Goal: Browse casually

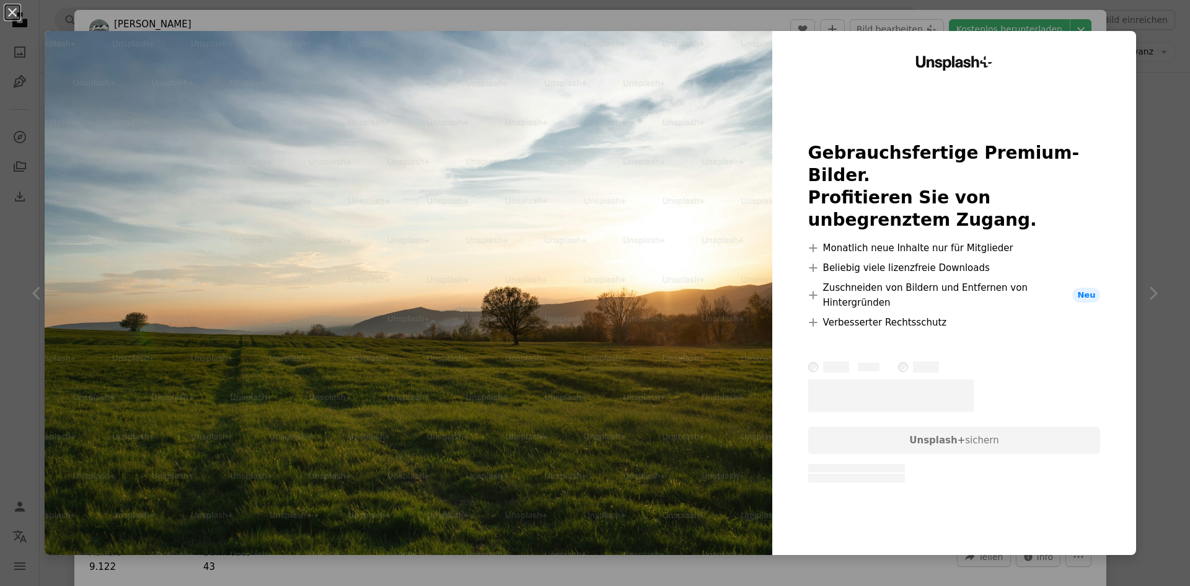
scroll to position [1054, 0]
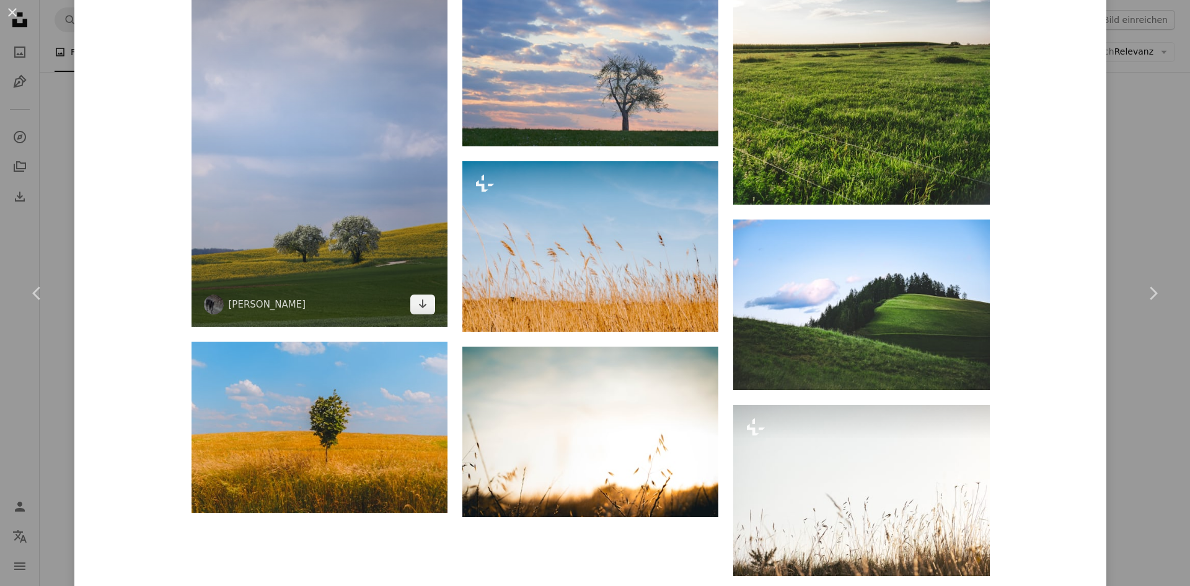
scroll to position [1922, 0]
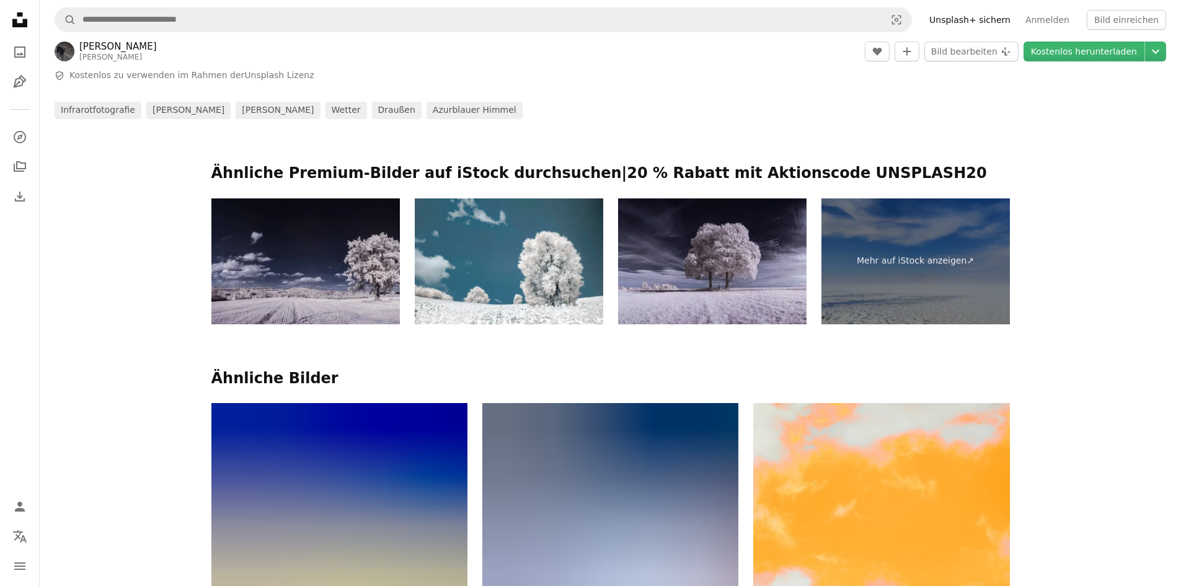
scroll to position [634, 0]
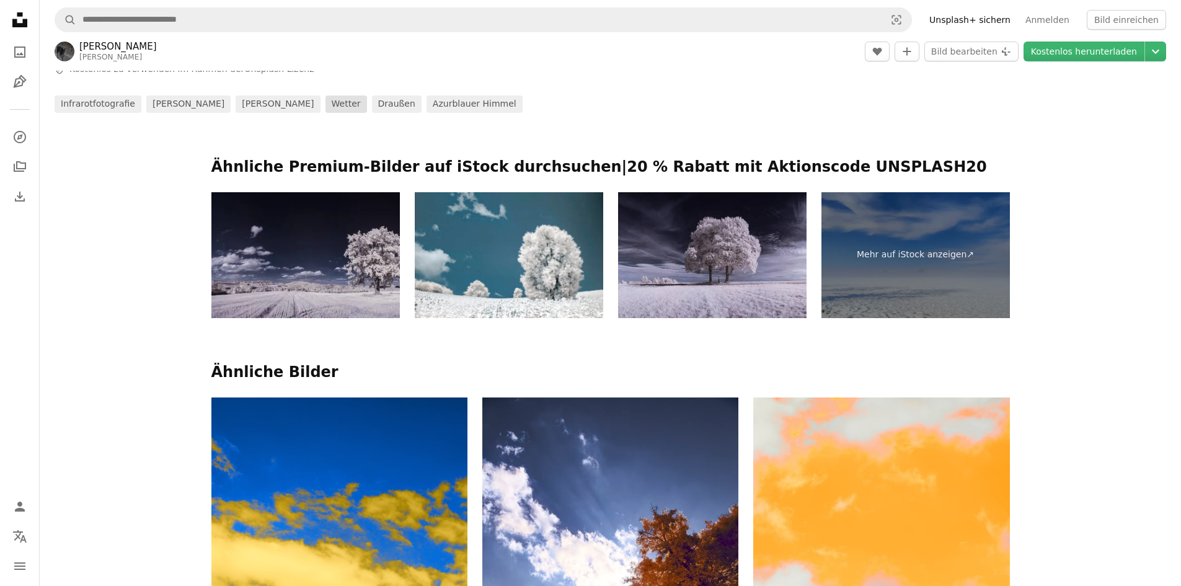
click at [326, 105] on link "Wetter" at bounding box center [347, 103] width 42 height 17
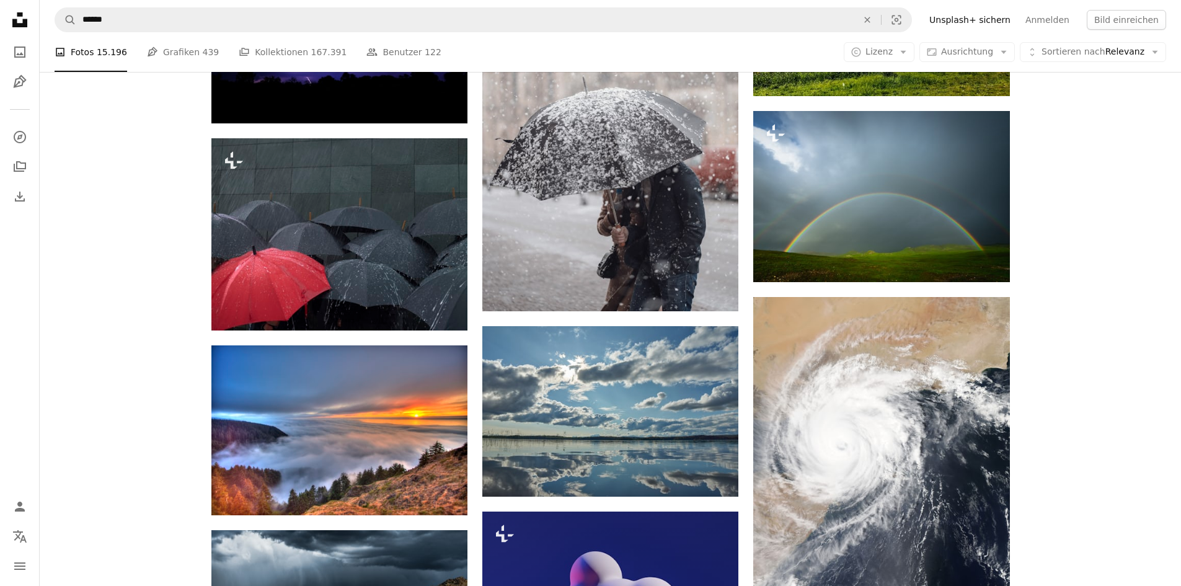
scroll to position [806, 0]
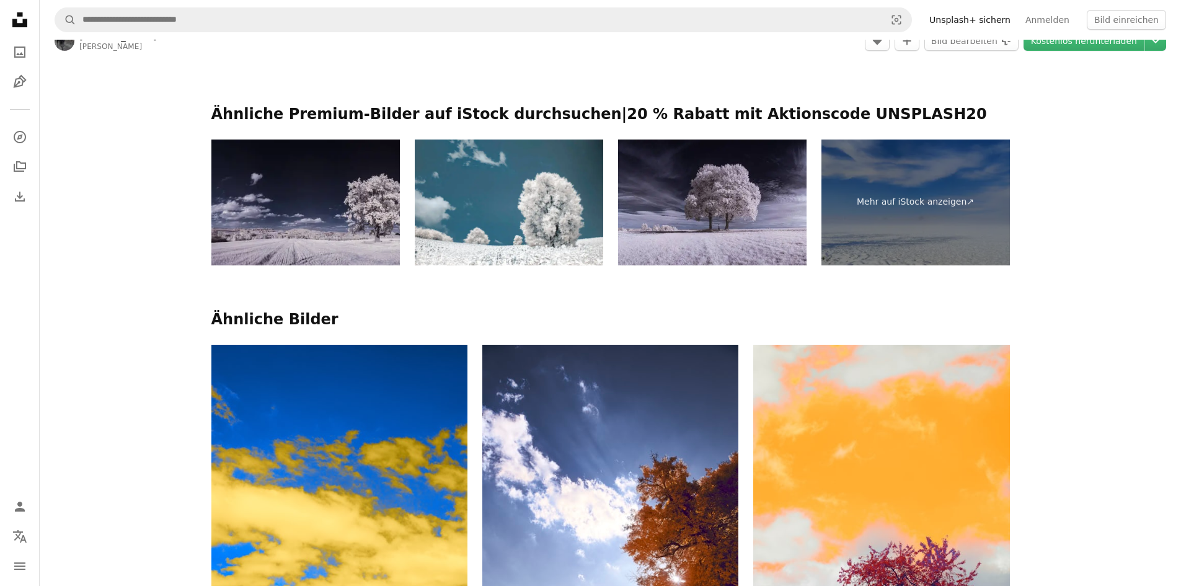
scroll to position [696, 0]
